Goal: Transaction & Acquisition: Purchase product/service

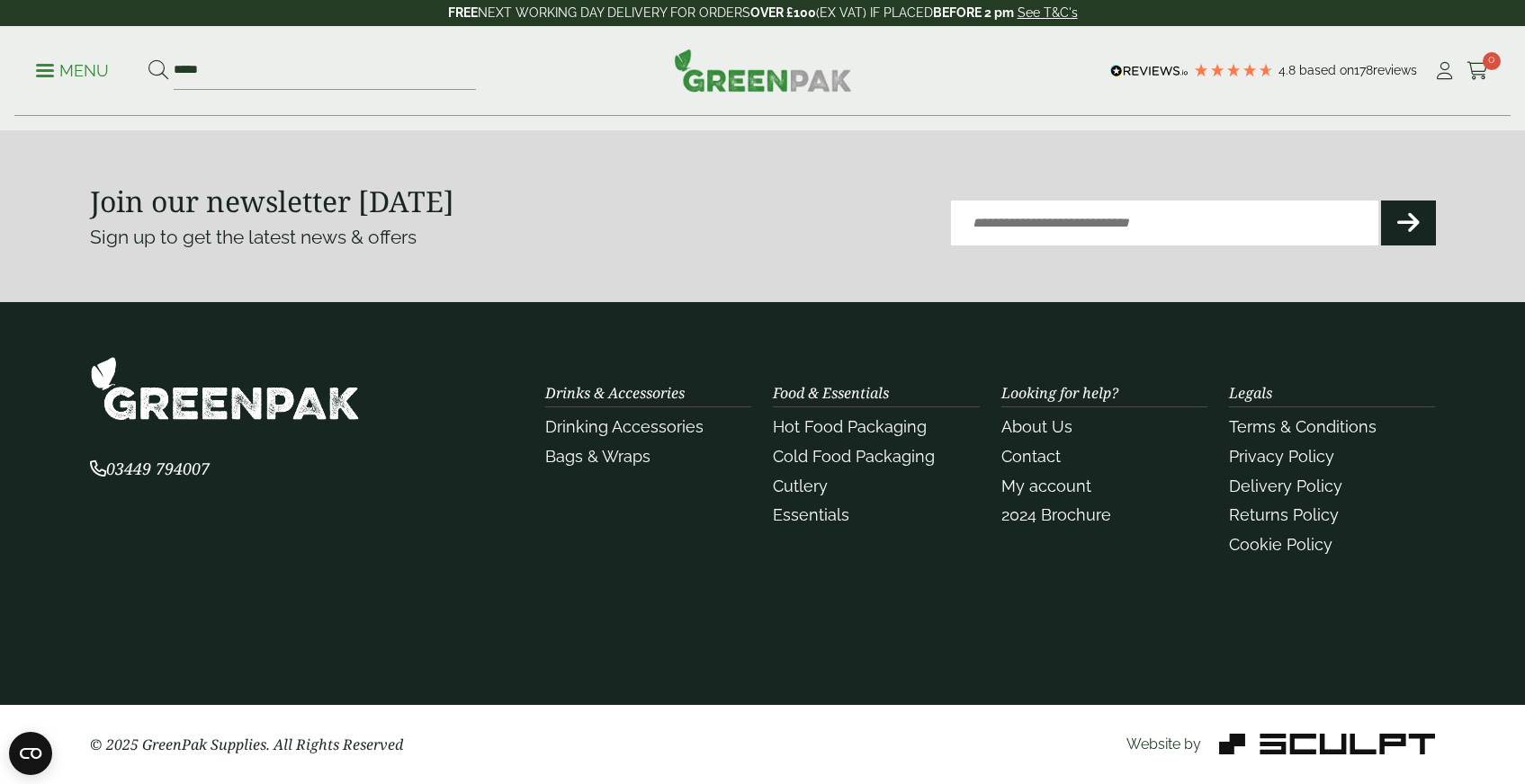
scroll to position [1653, 0]
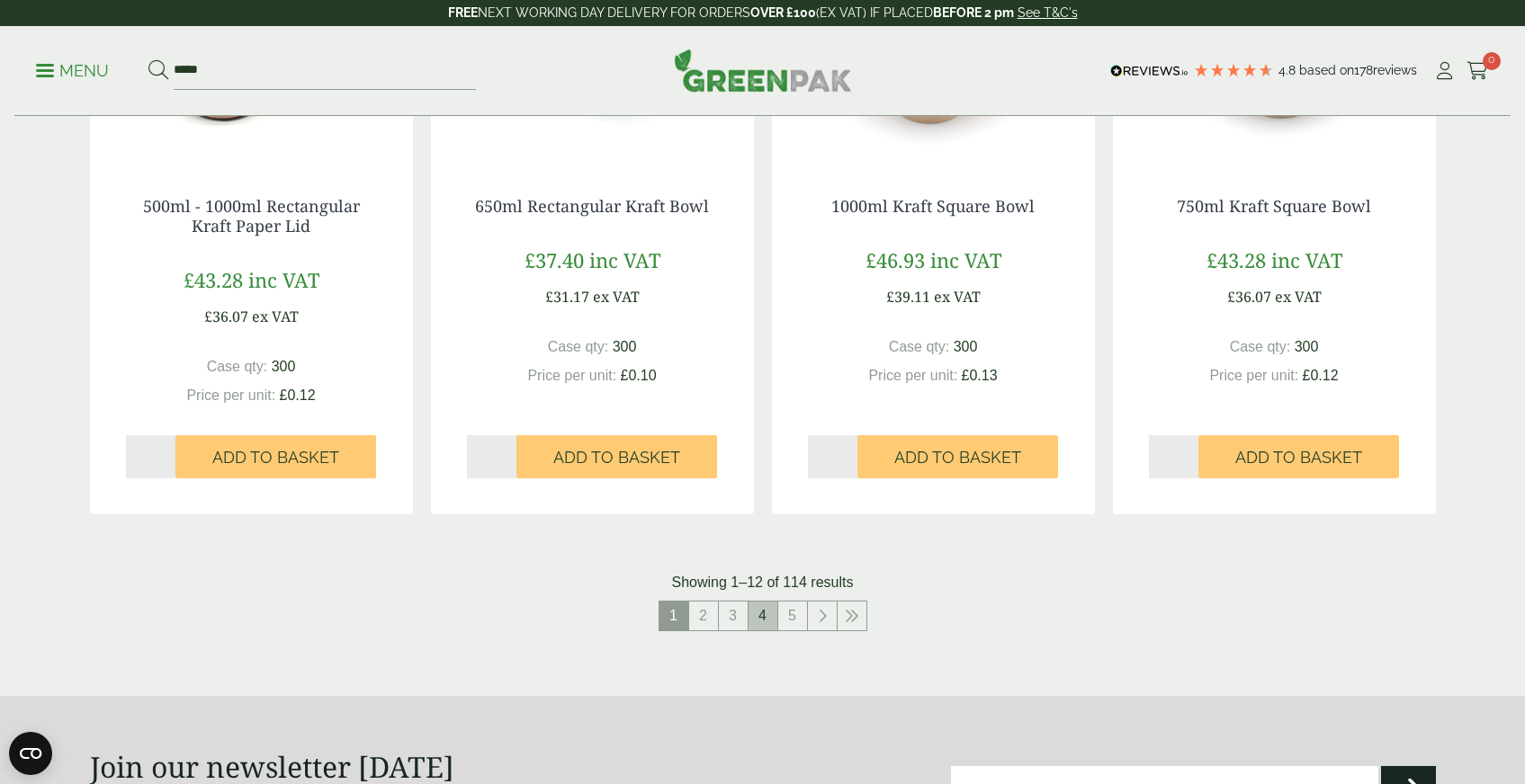
click at [754, 628] on link "4" at bounding box center [762, 616] width 29 height 29
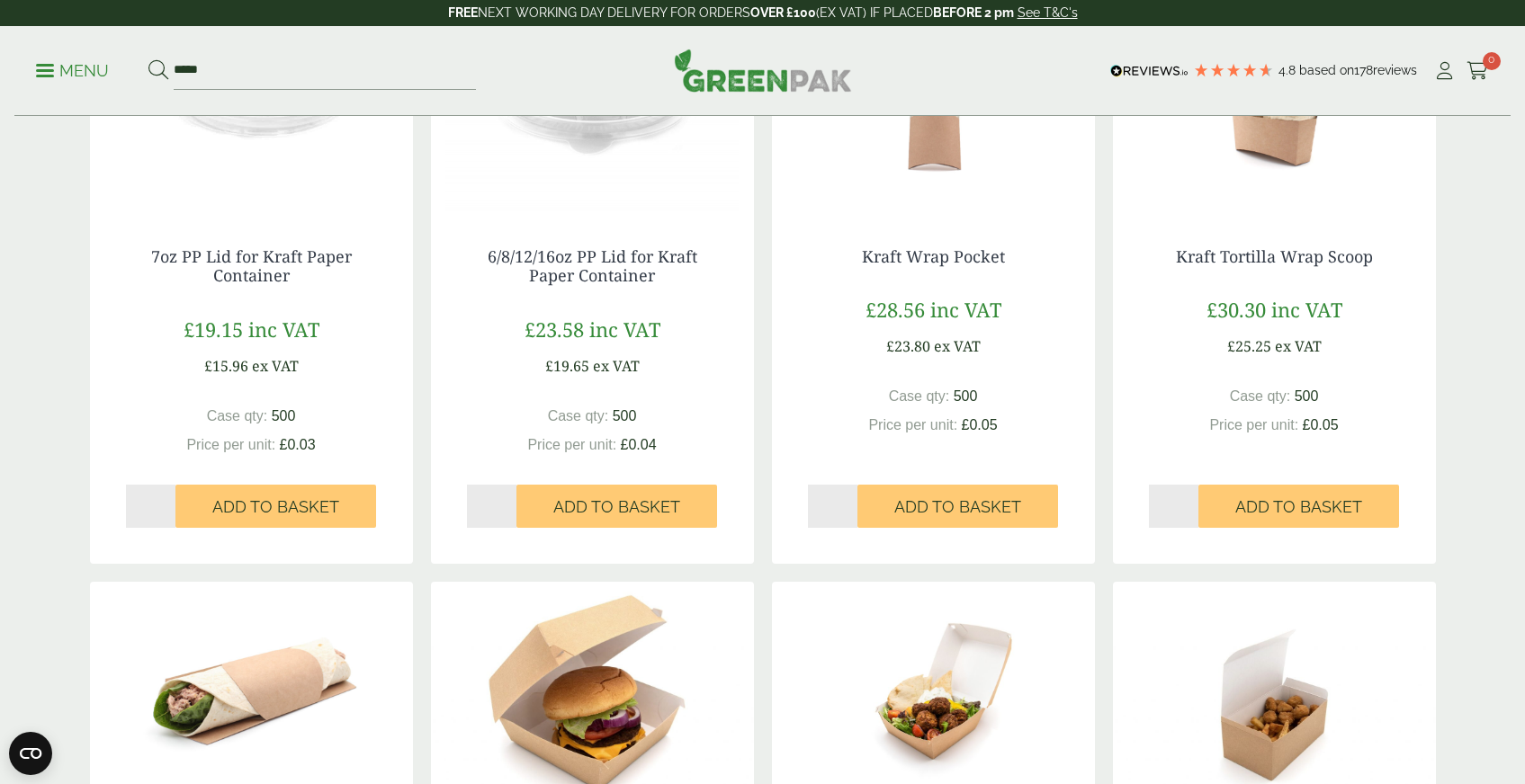
scroll to position [1766, 0]
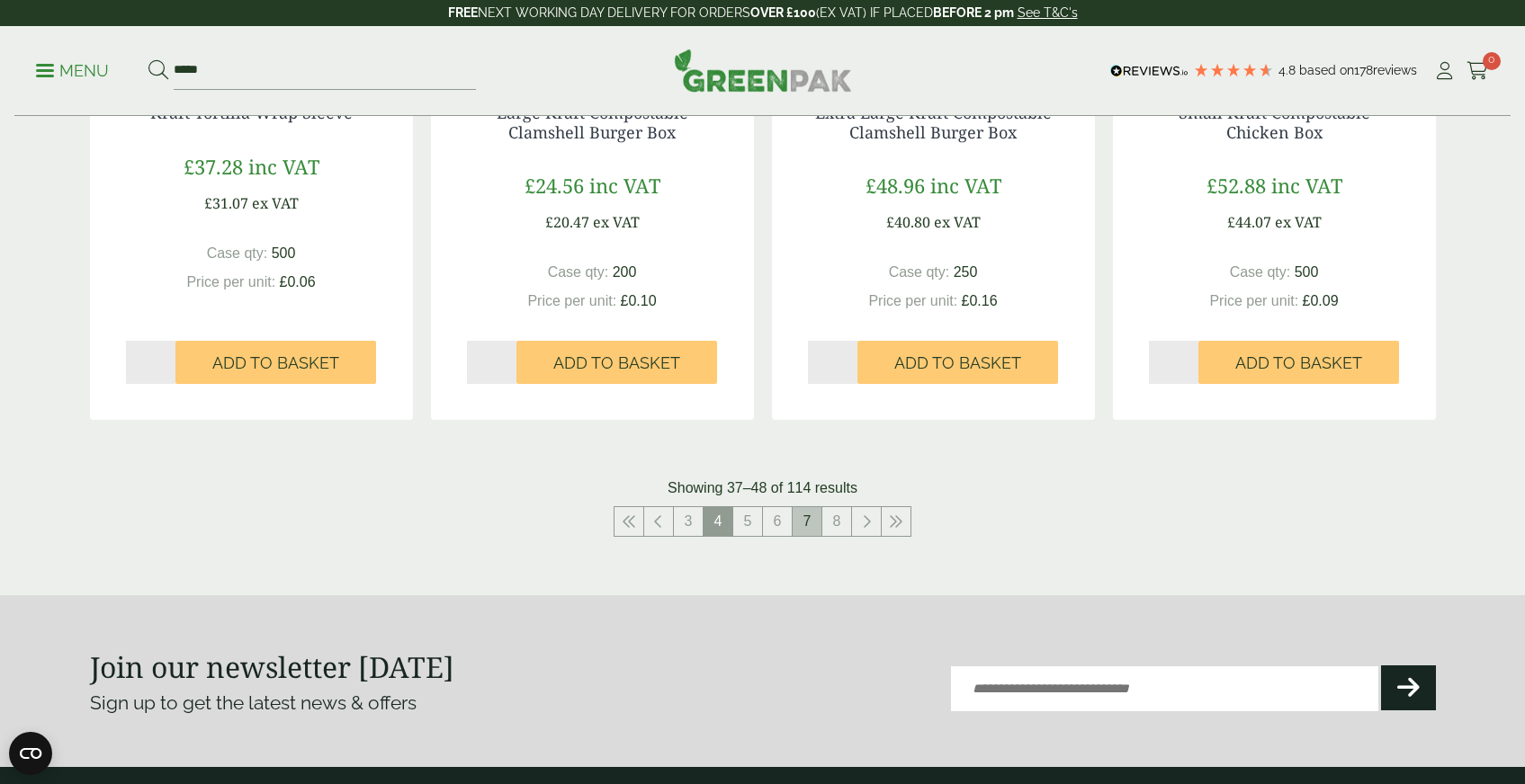
click at [820, 521] on link "7" at bounding box center [807, 522] width 29 height 29
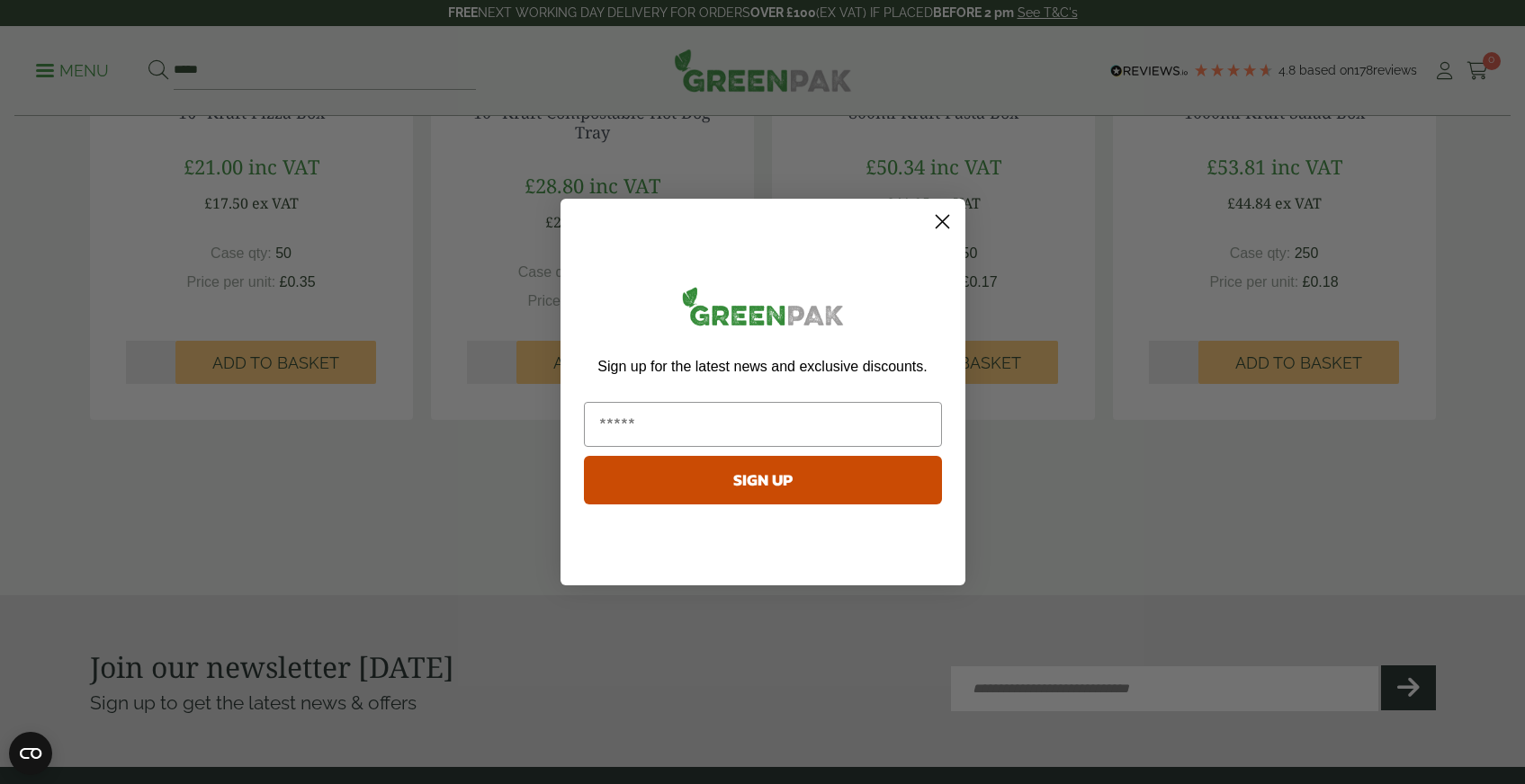
click at [941, 218] on circle "Close dialog" at bounding box center [941, 221] width 30 height 30
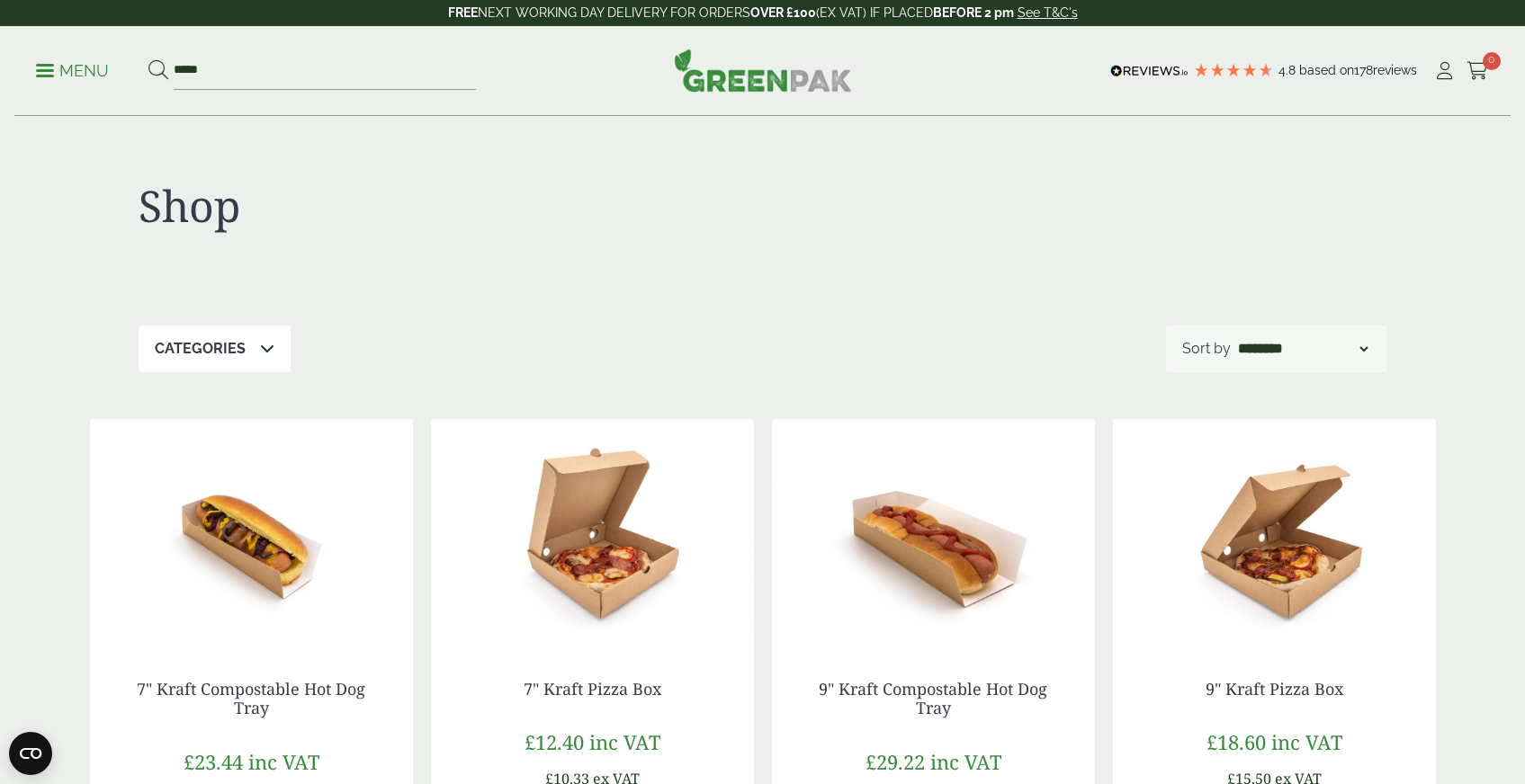
click at [598, 517] on img at bounding box center [592, 531] width 323 height 225
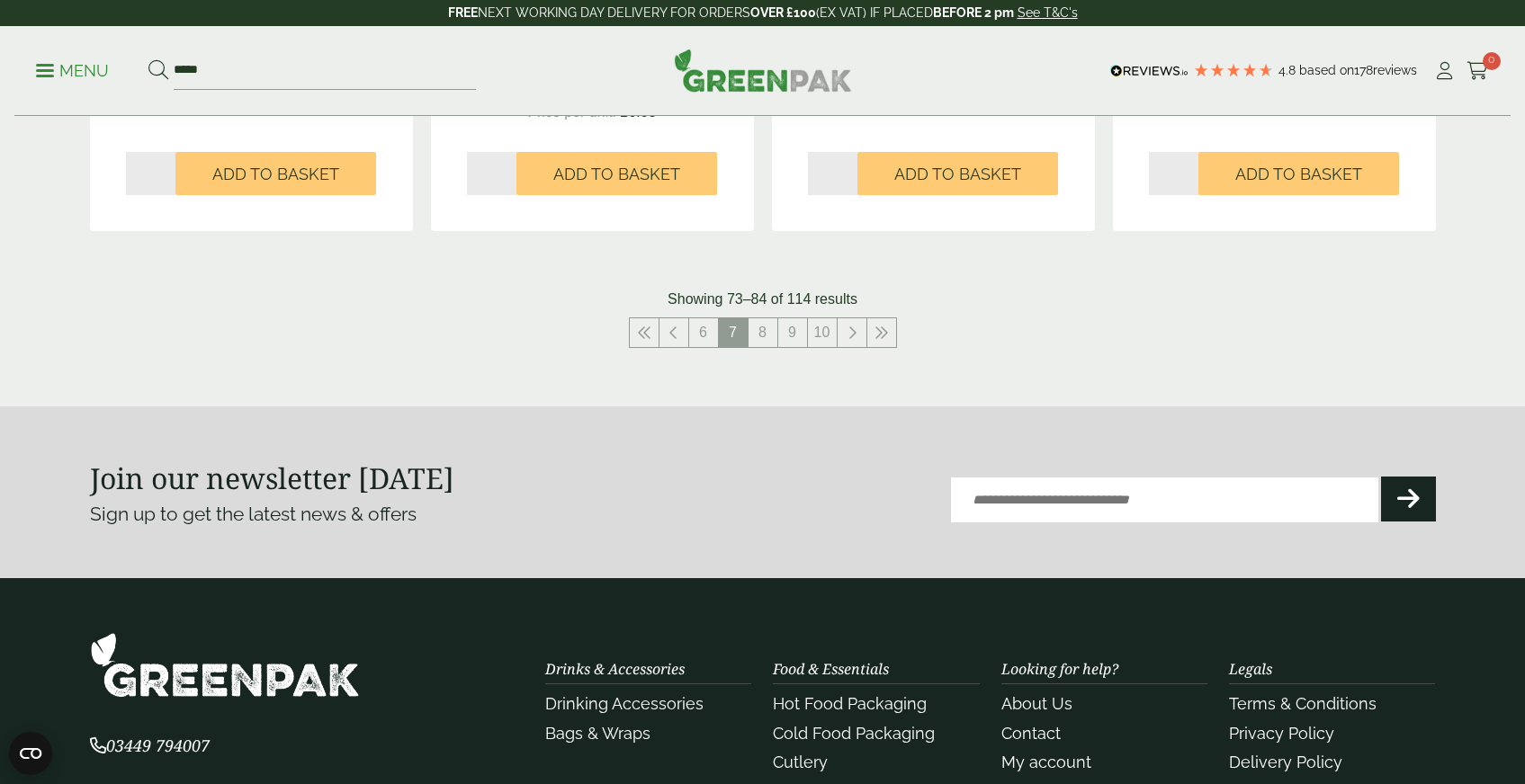
scroll to position [2048, 0]
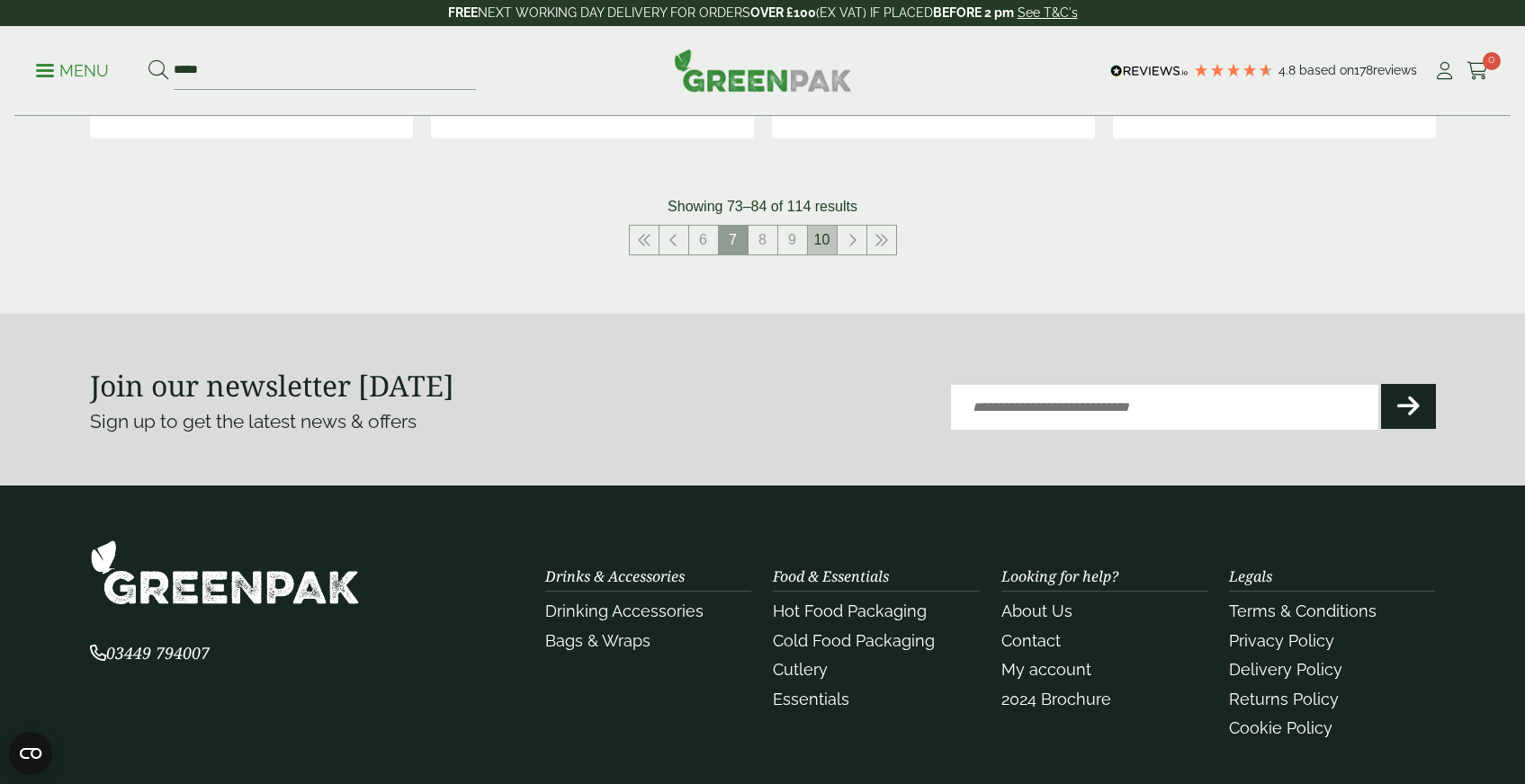
click at [824, 240] on link "10" at bounding box center [822, 240] width 29 height 29
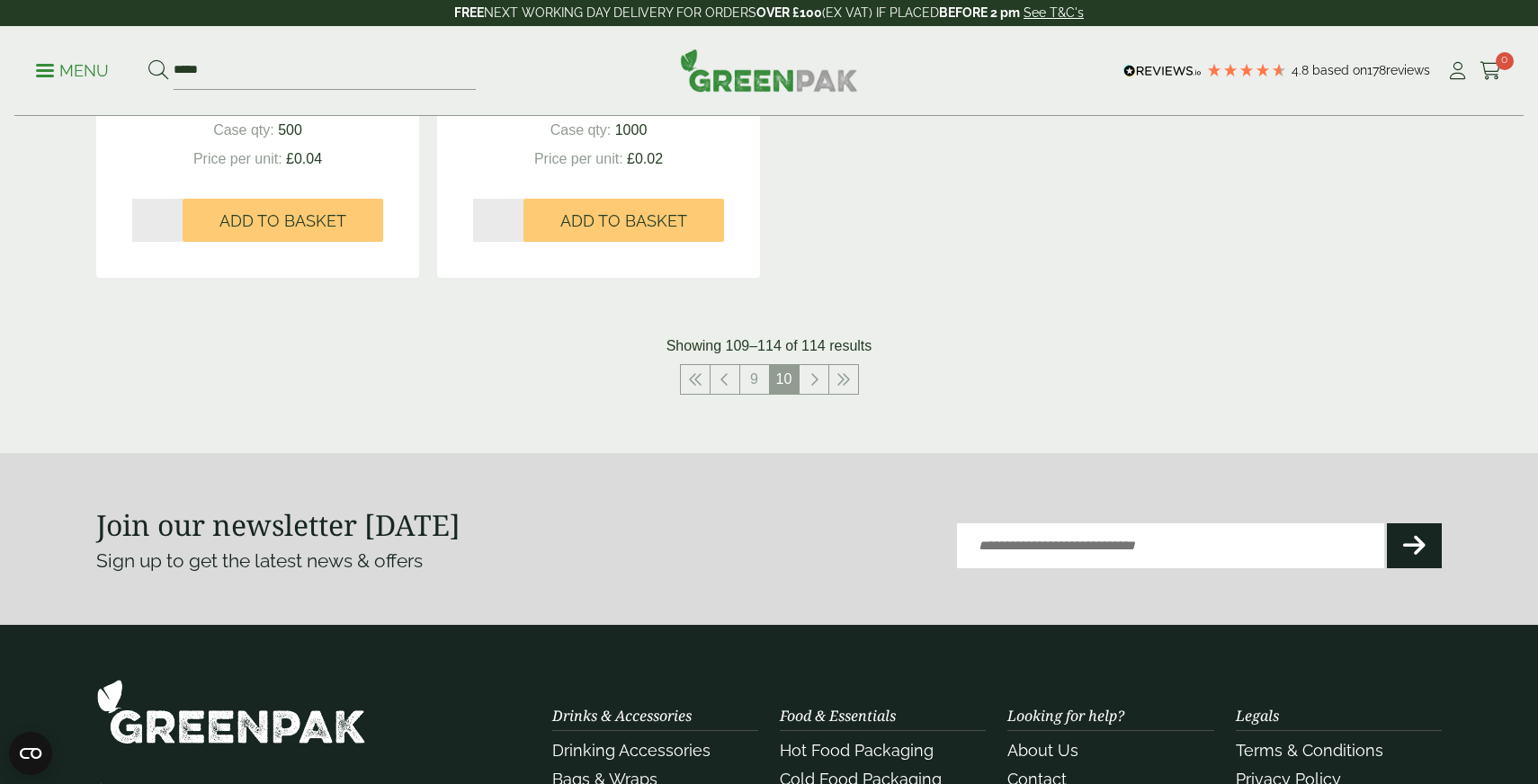
scroll to position [1387, 0]
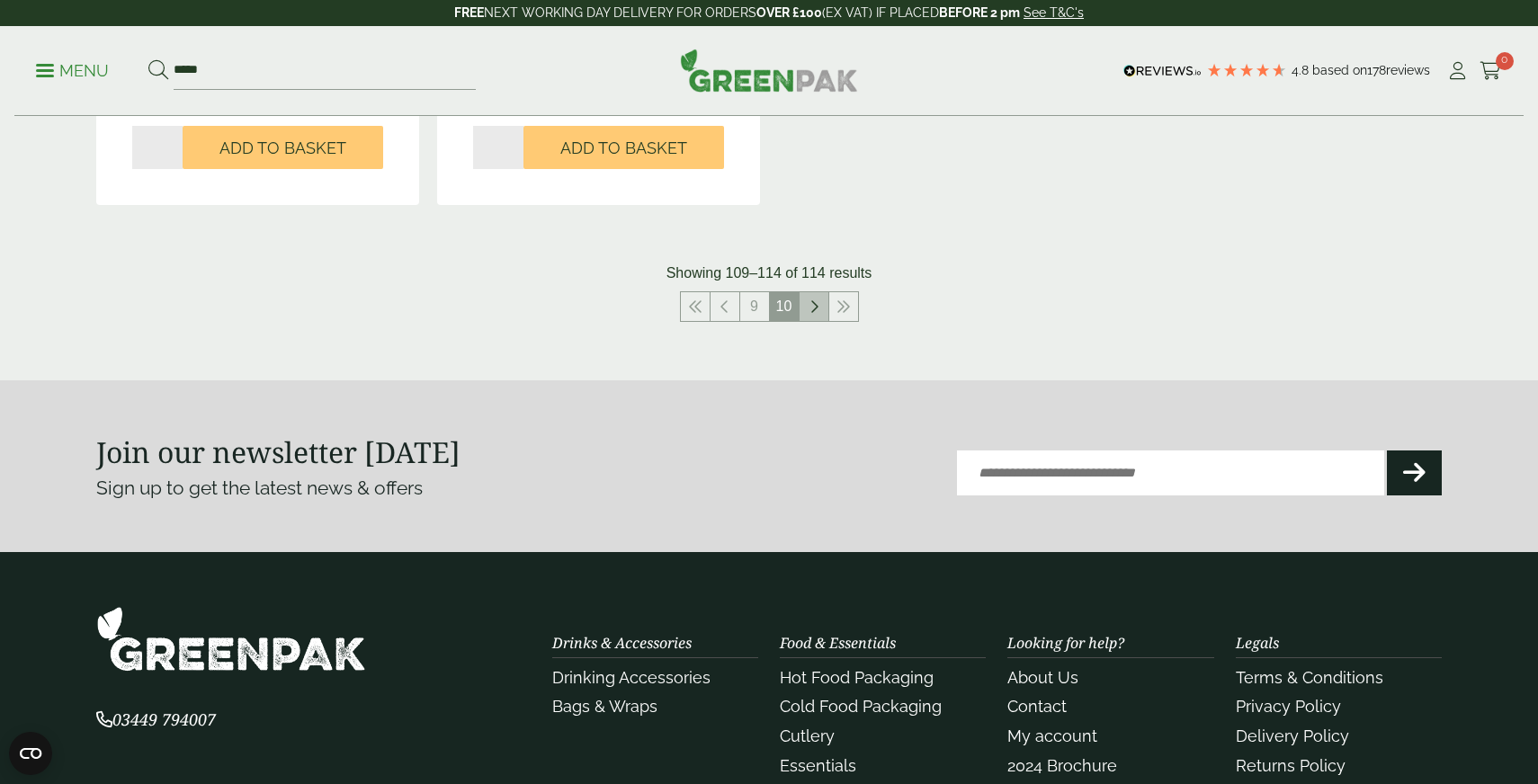
click at [810, 301] on icon at bounding box center [814, 306] width 9 height 15
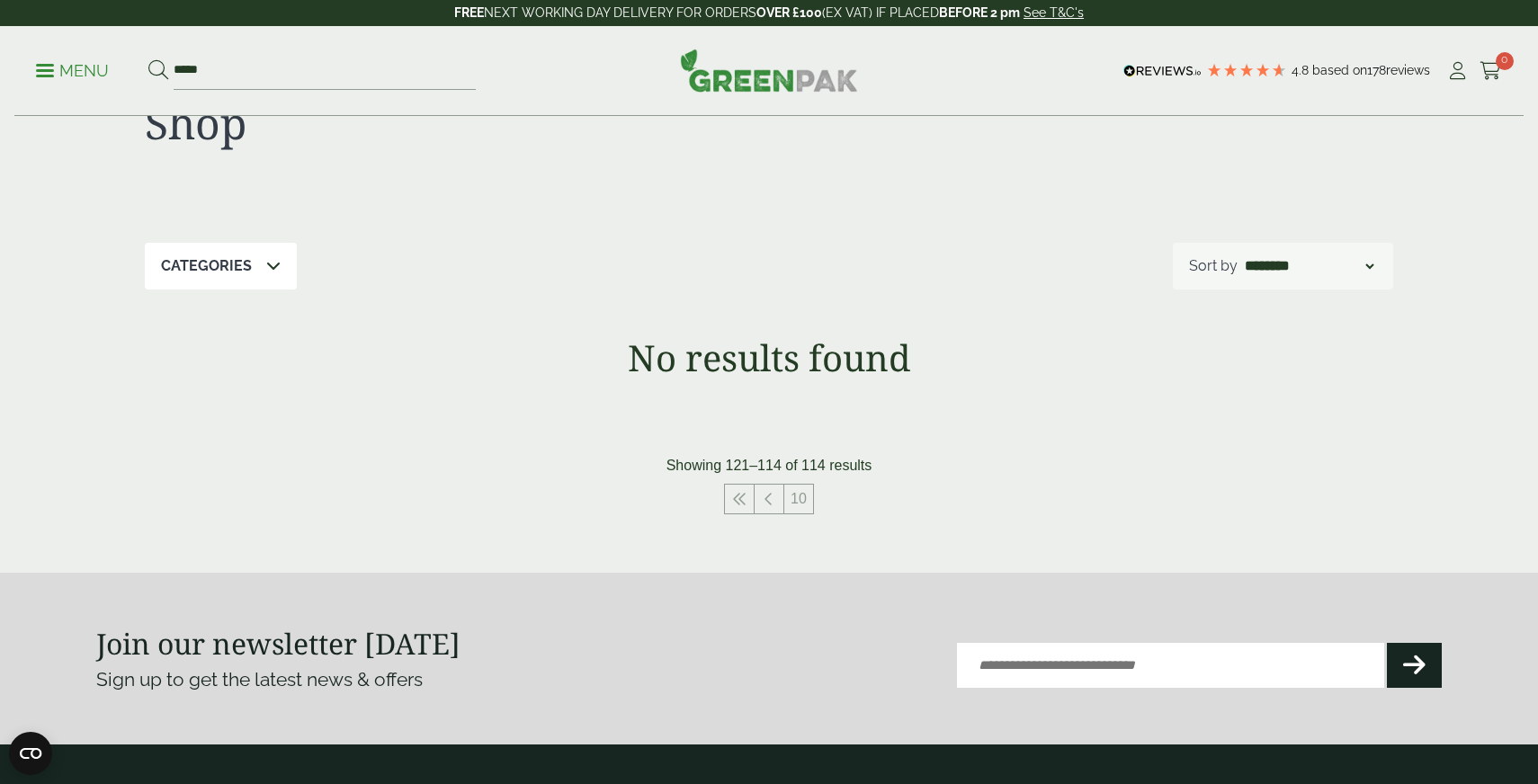
scroll to position [162, 0]
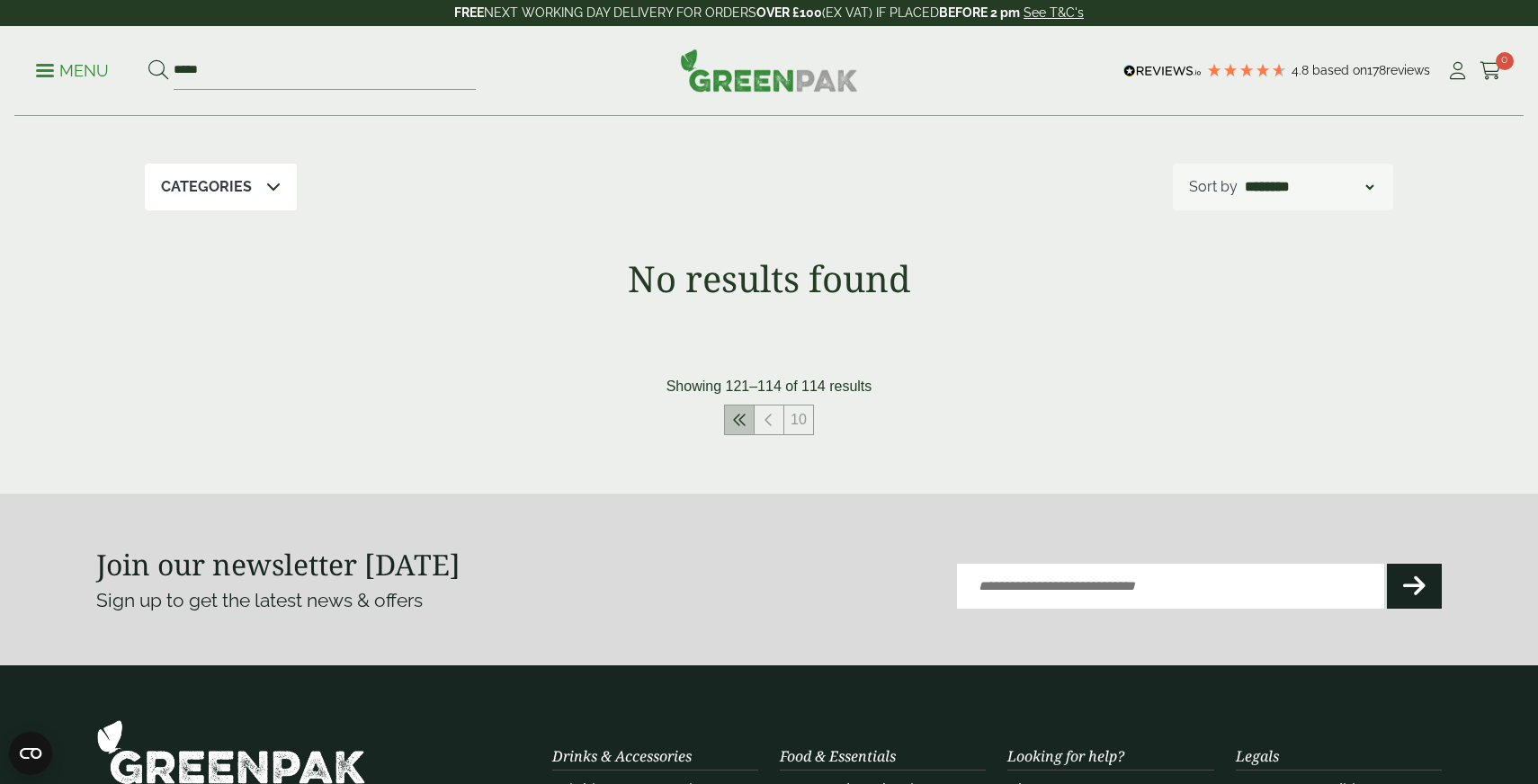
click at [751, 426] on link at bounding box center [740, 420] width 29 height 29
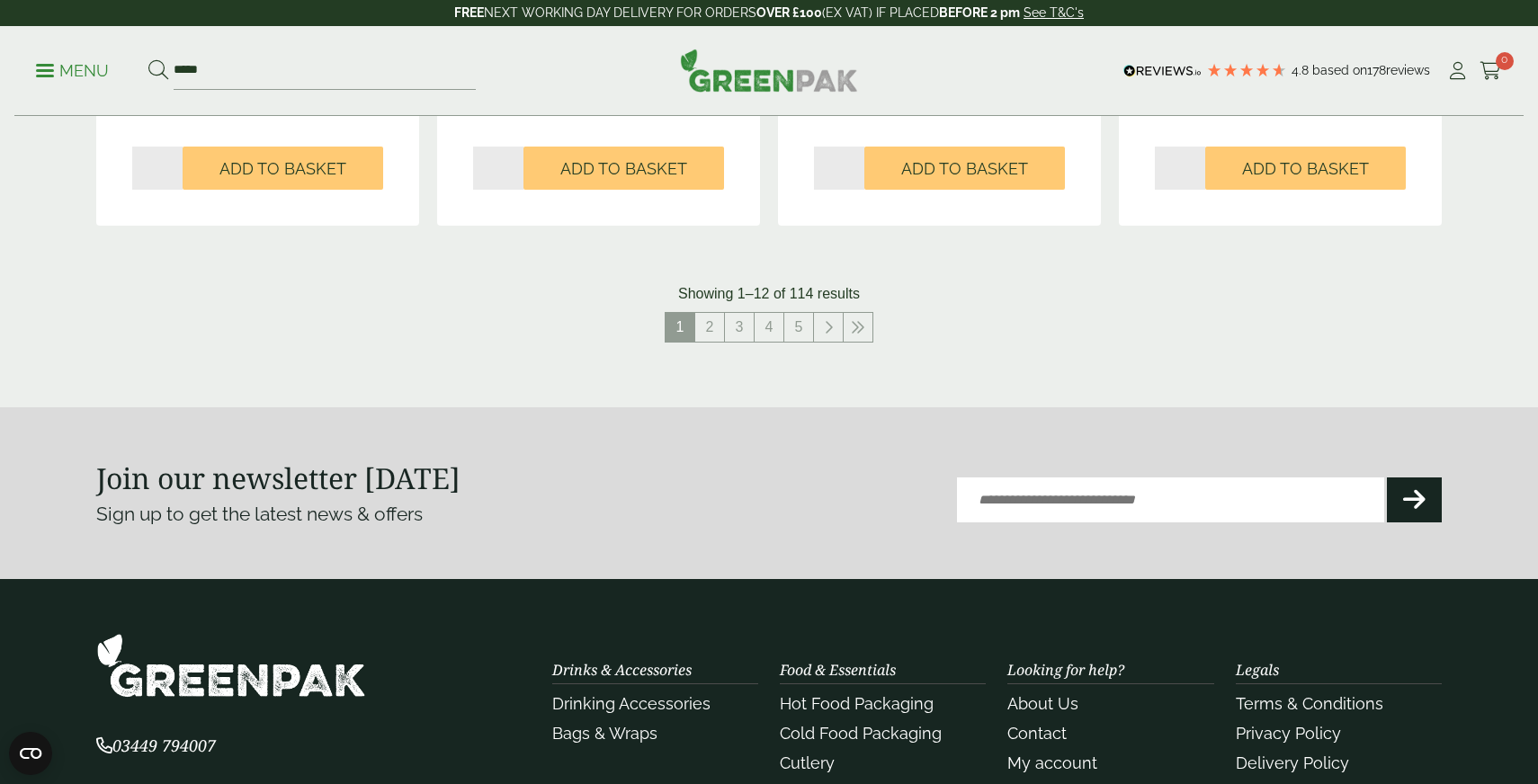
scroll to position [1931, 0]
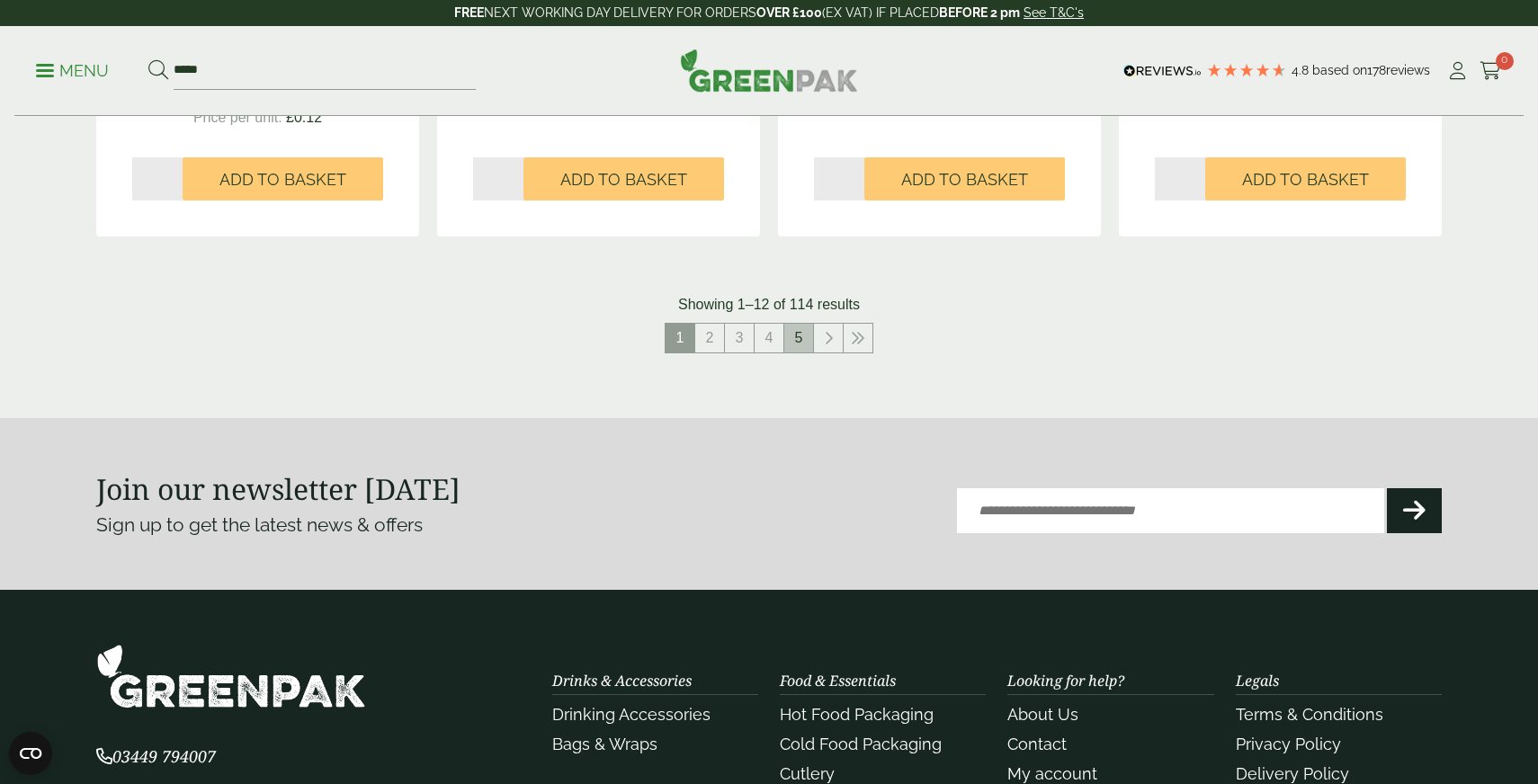
click at [799, 346] on link "5" at bounding box center [799, 338] width 29 height 29
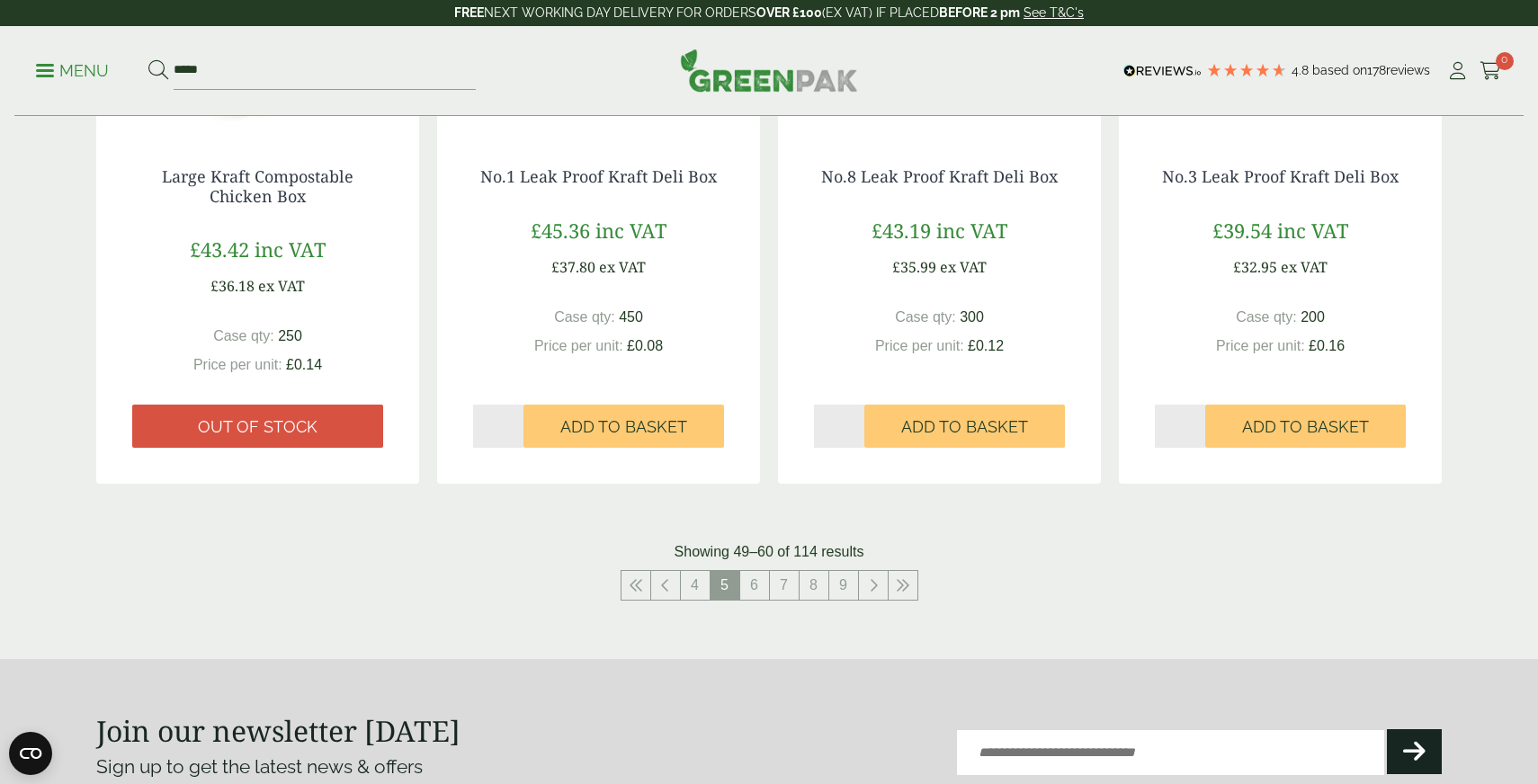
scroll to position [1712, 0]
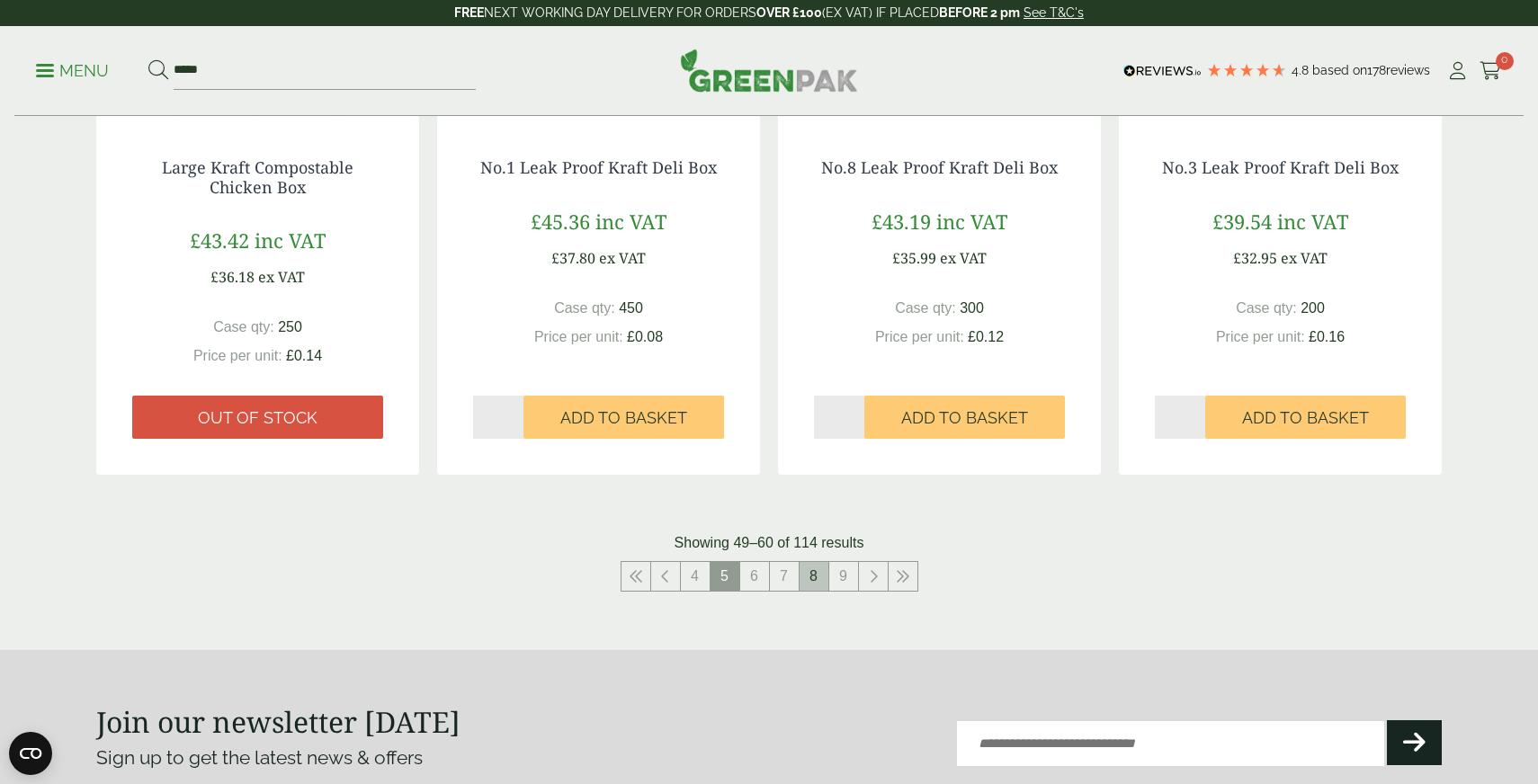
click at [811, 582] on link "8" at bounding box center [814, 576] width 29 height 29
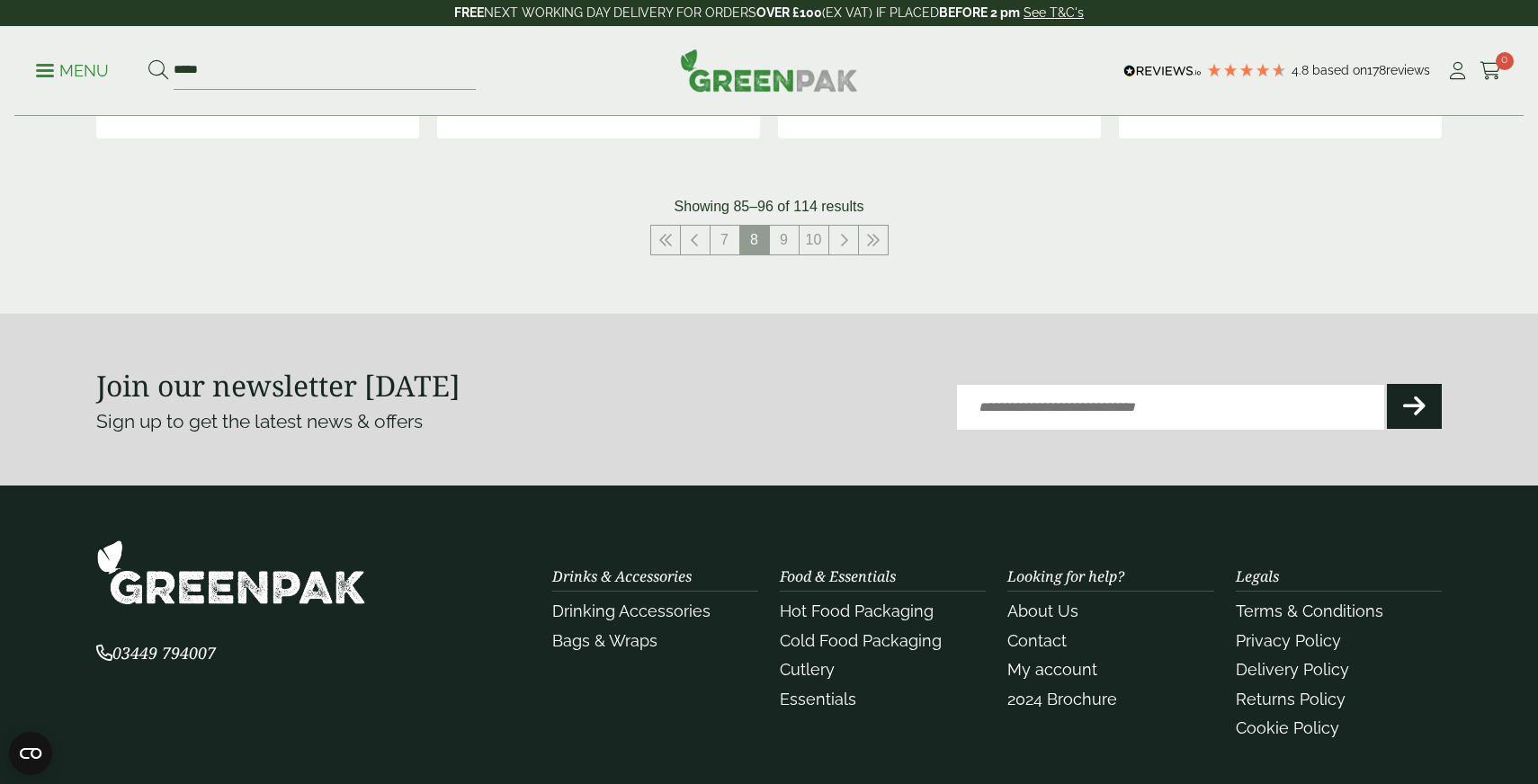
scroll to position [2011, 0]
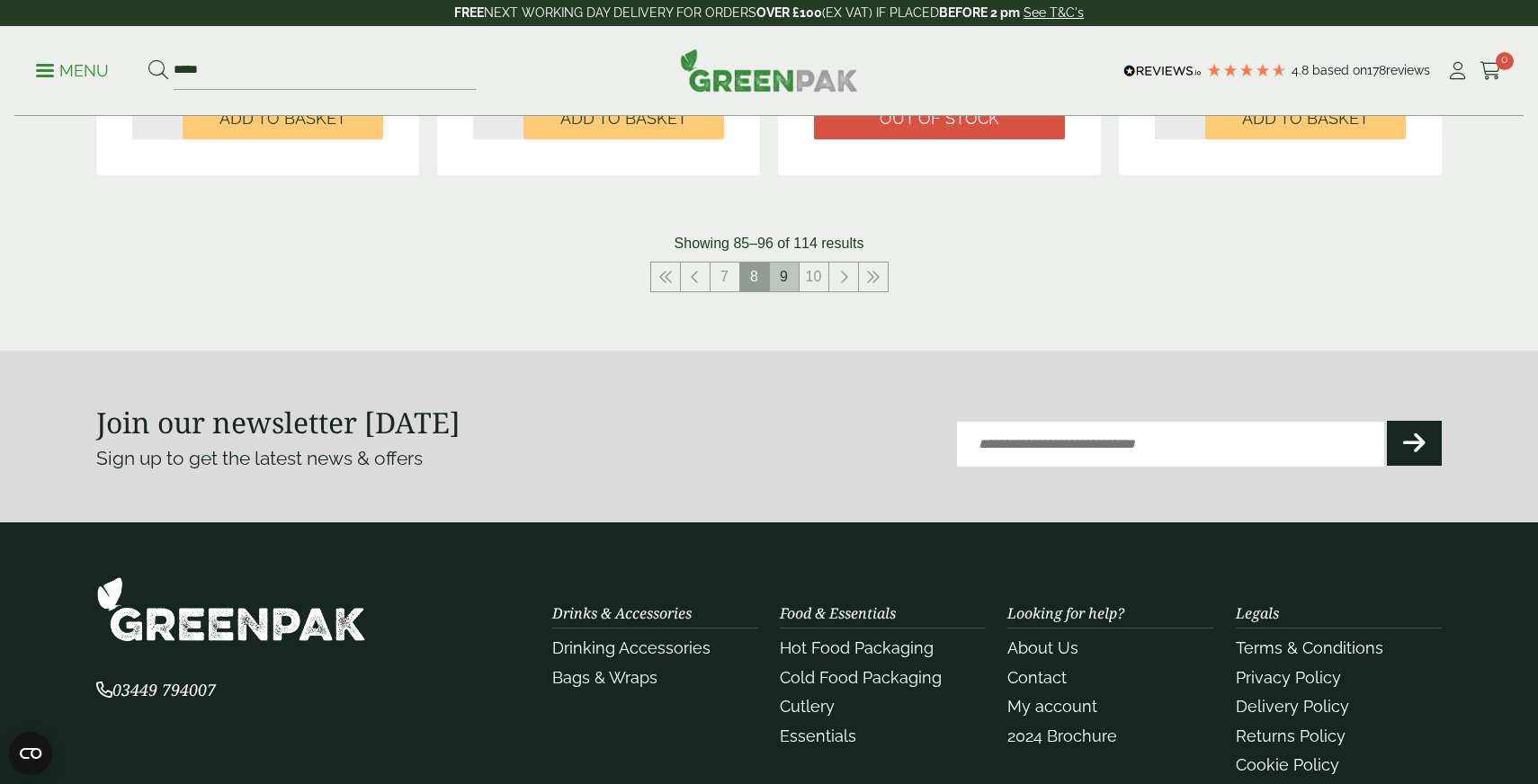
click at [780, 279] on link "9" at bounding box center [784, 277] width 29 height 29
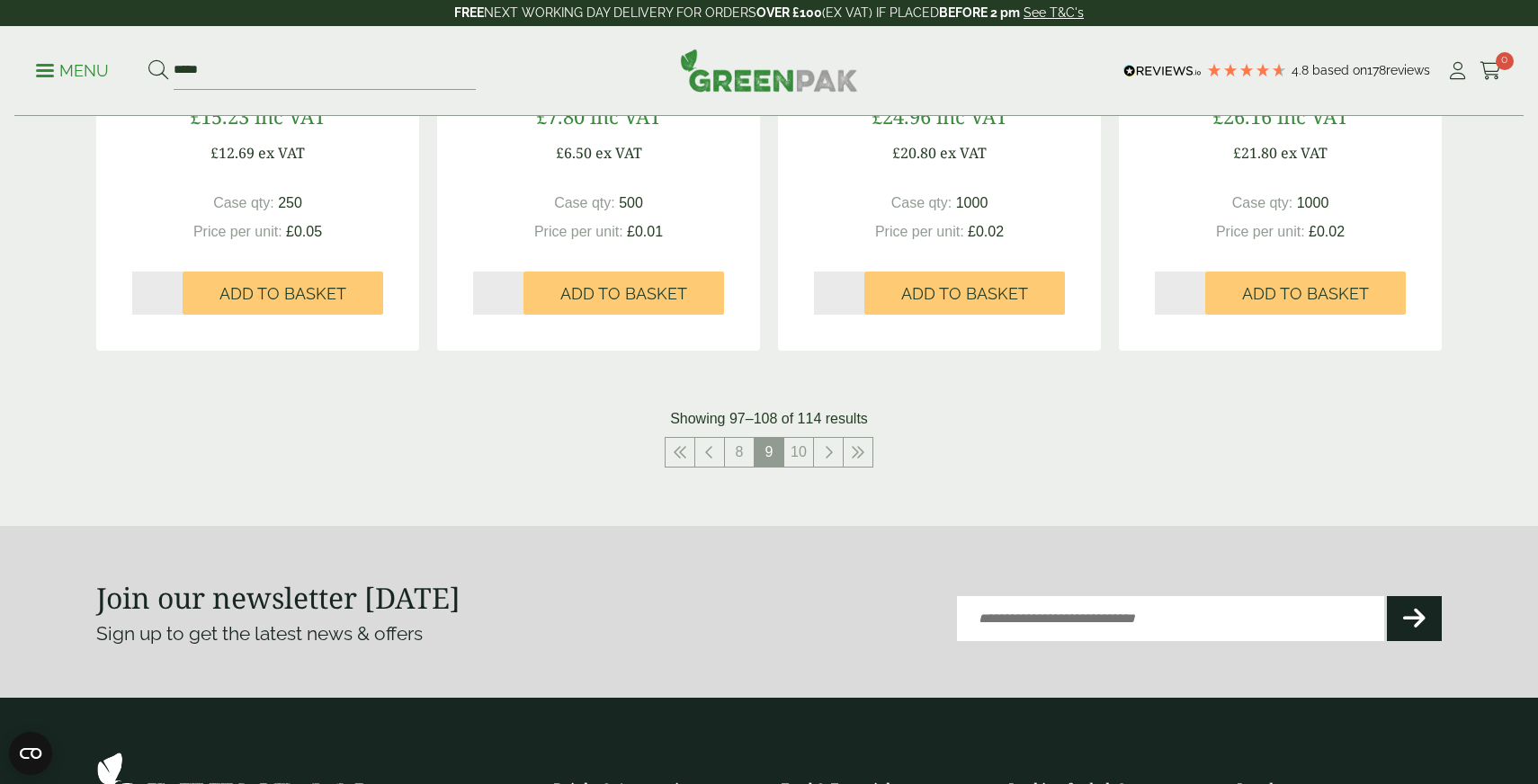
scroll to position [1805, 0]
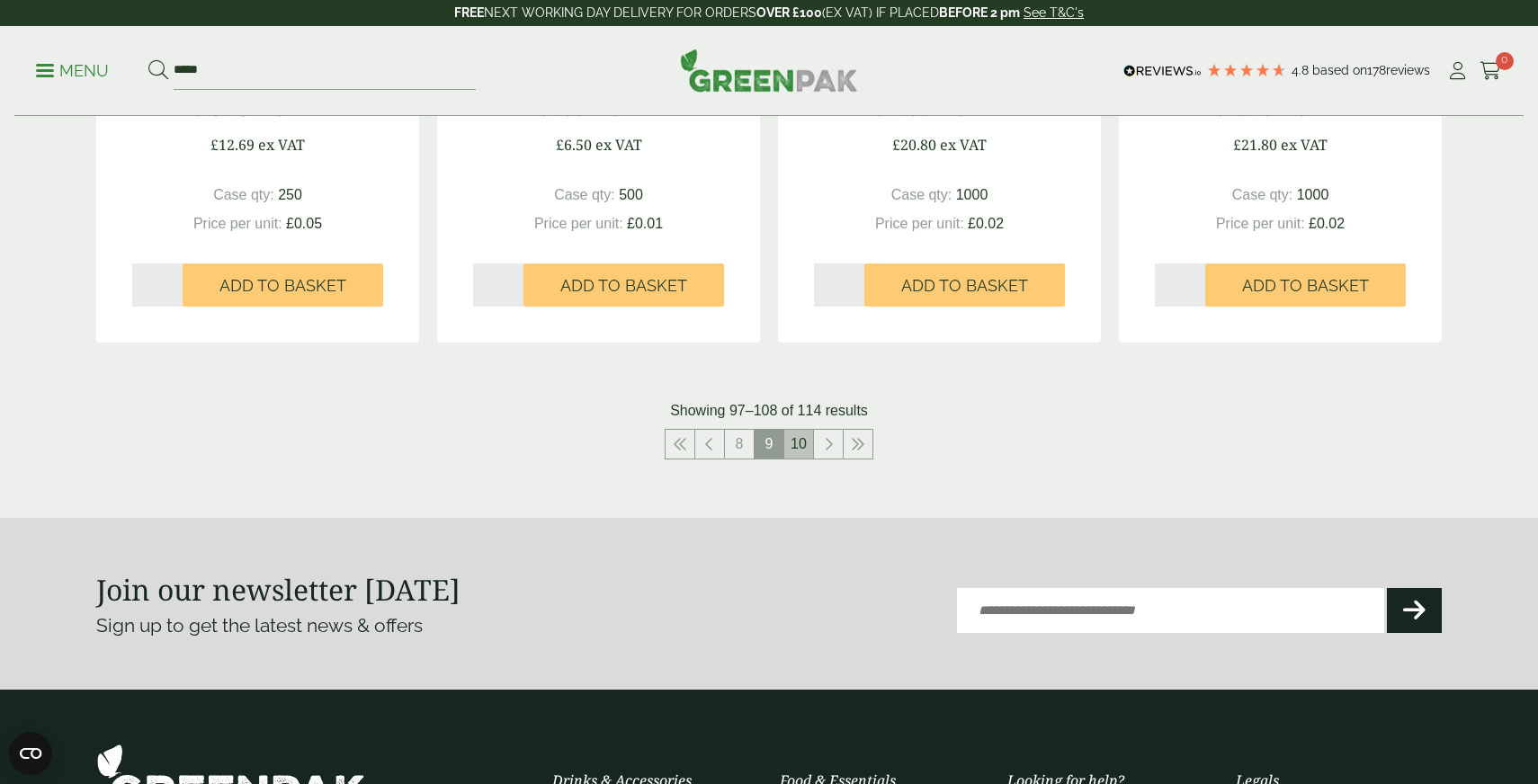
click at [804, 440] on link "10" at bounding box center [799, 444] width 29 height 29
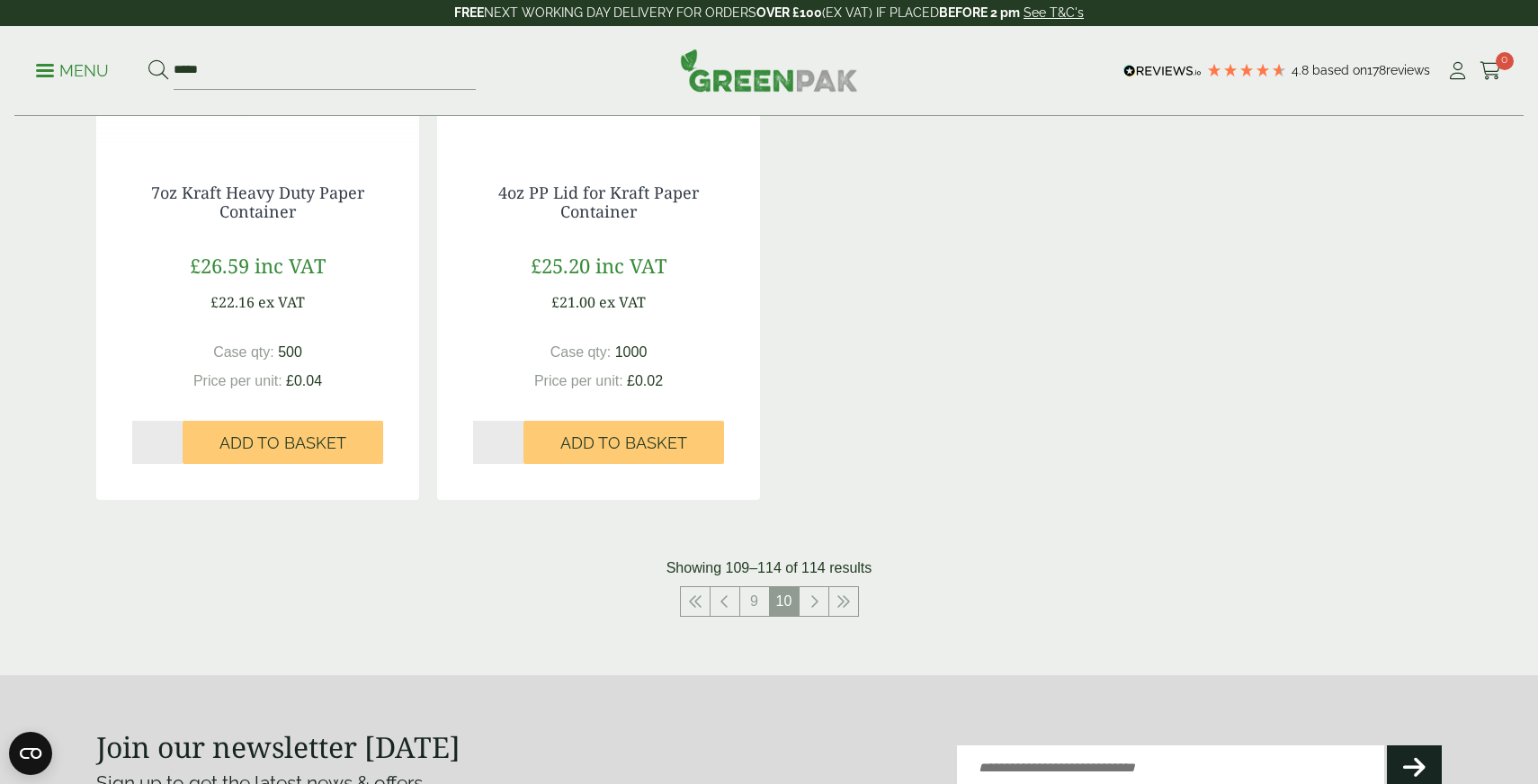
scroll to position [1112, 0]
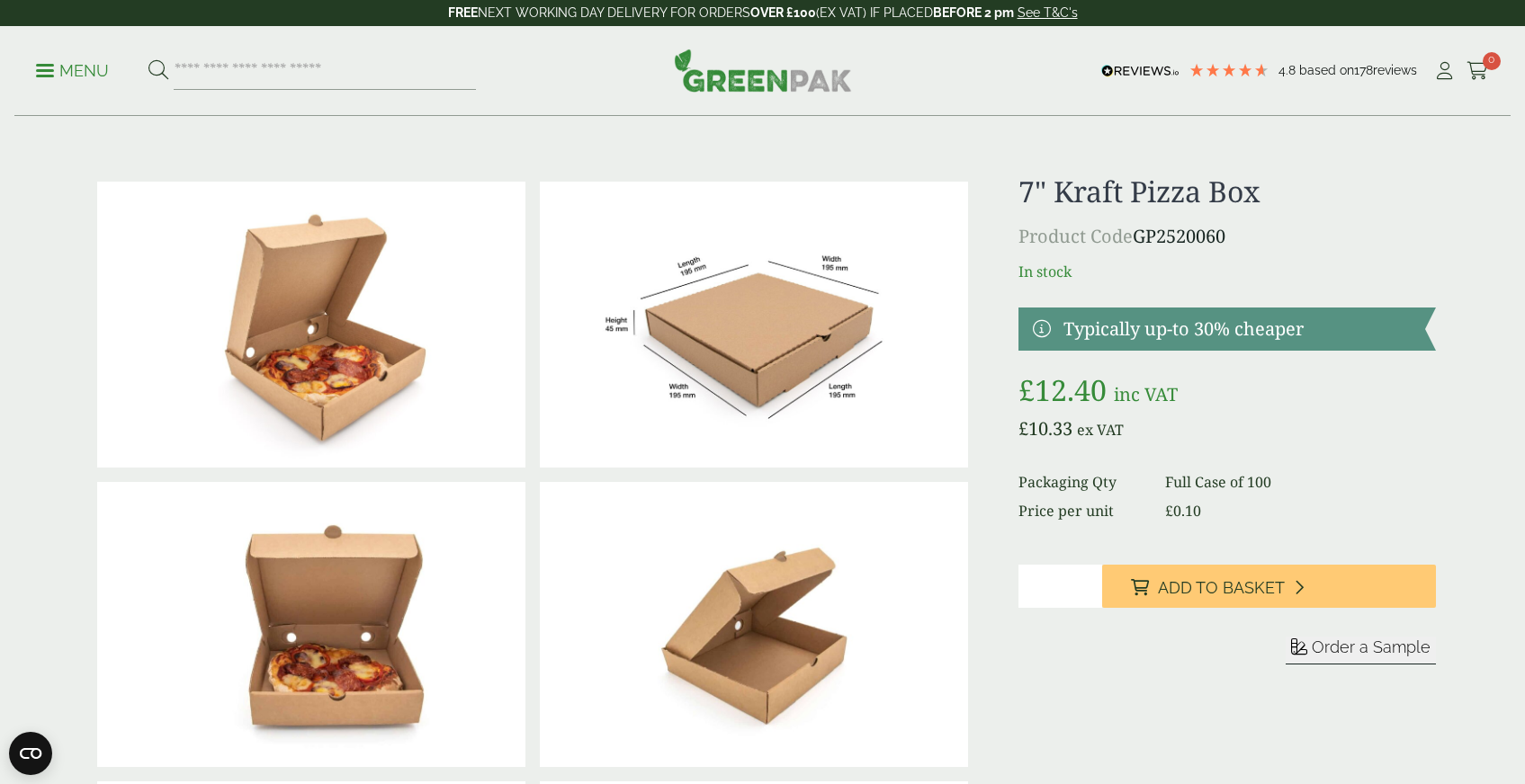
click at [770, 329] on img at bounding box center [753, 324] width 428 height 286
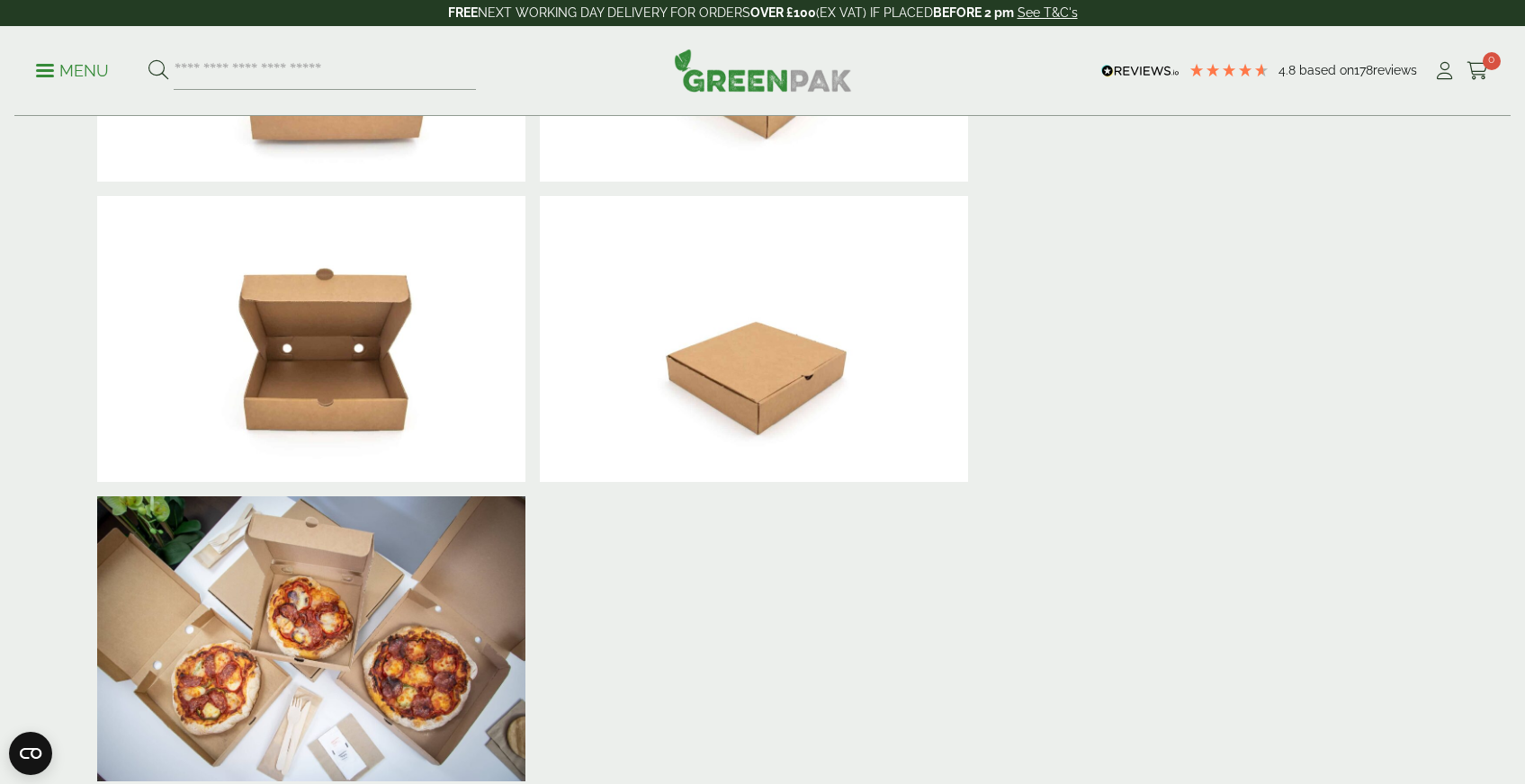
scroll to position [678, 0]
